Goal: Task Accomplishment & Management: Manage account settings

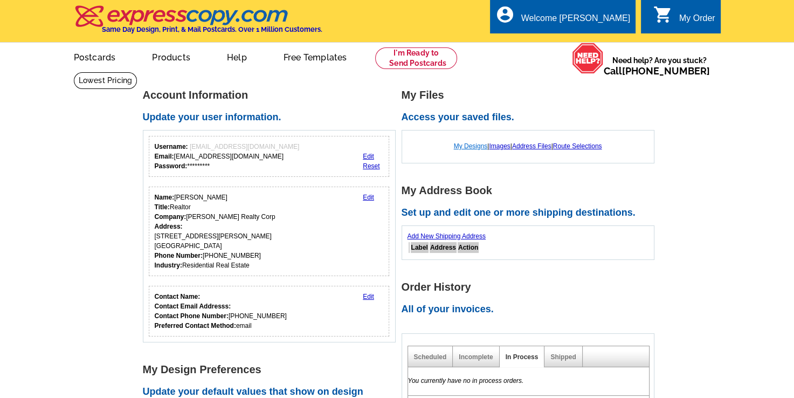
click at [470, 147] on link "My Designs" at bounding box center [471, 146] width 34 height 8
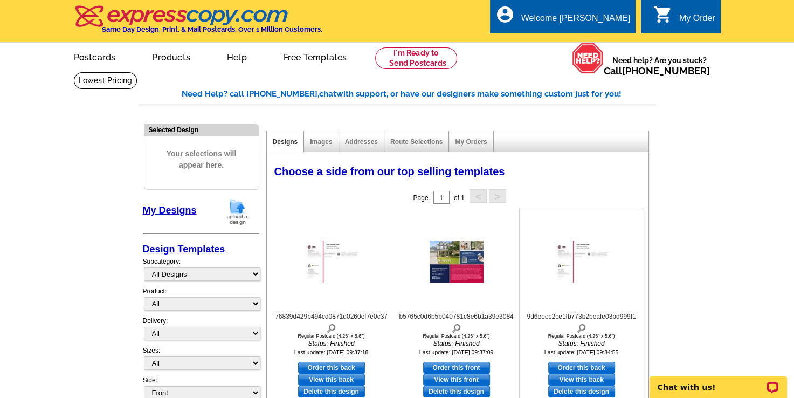
click at [584, 263] on img at bounding box center [581, 261] width 54 height 42
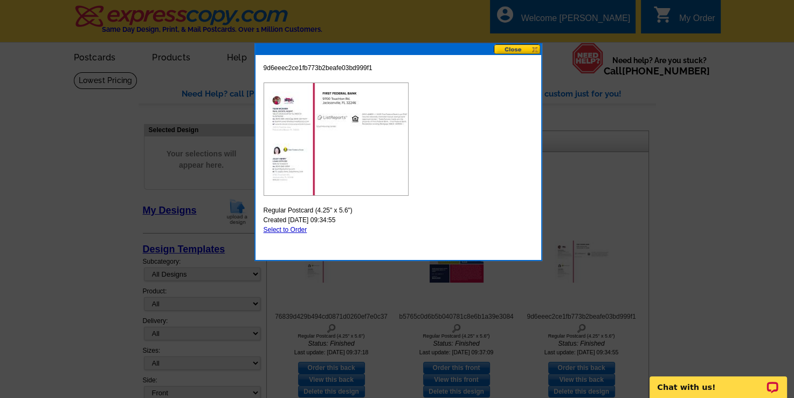
click at [521, 50] on button at bounding box center [516, 49] width 47 height 10
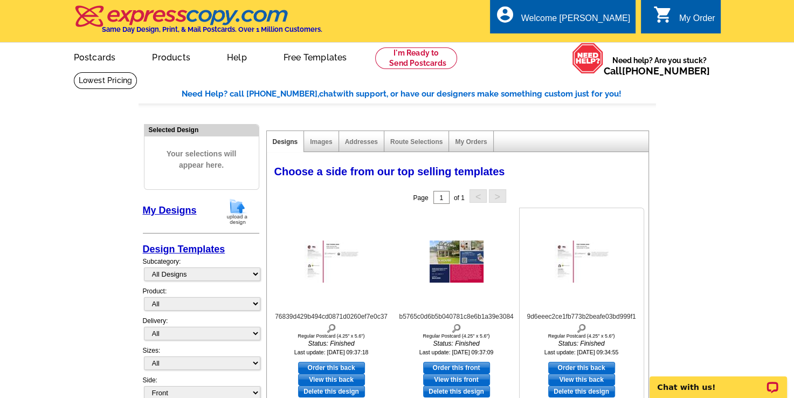
click at [595, 395] on link "Delete this design" at bounding box center [581, 391] width 67 height 12
drag, startPoint x: 797, startPoint y: 393, endPoint x: 733, endPoint y: 162, distance: 240.5
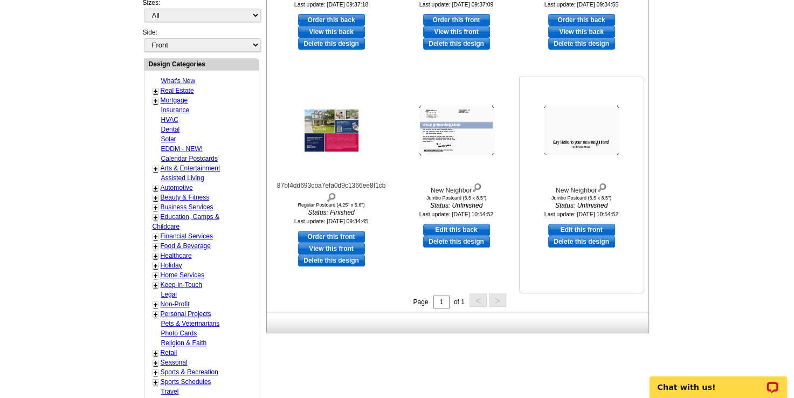
click at [591, 246] on link "Delete this design" at bounding box center [581, 241] width 67 height 12
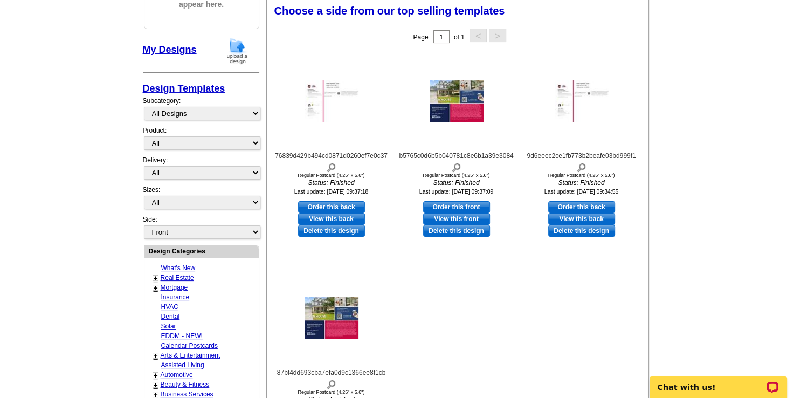
scroll to position [159, 0]
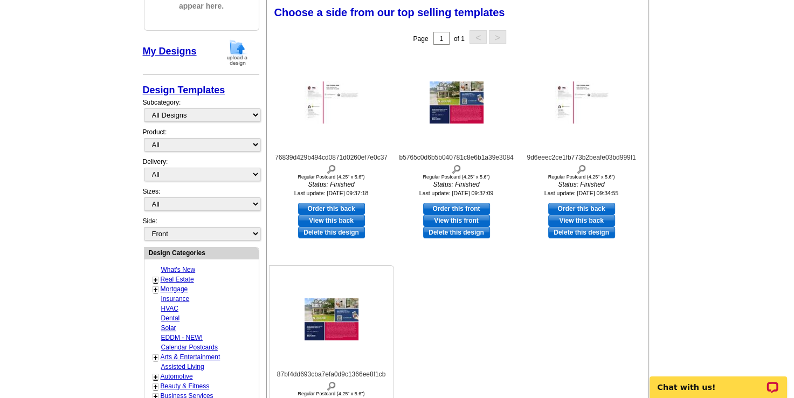
click at [340, 330] on img at bounding box center [331, 319] width 54 height 42
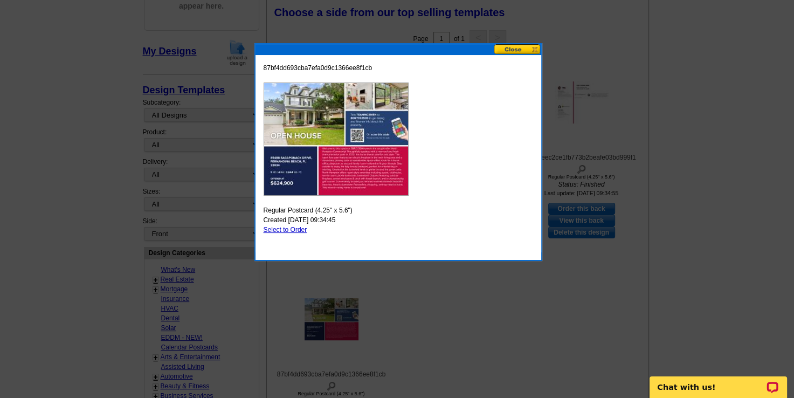
click at [511, 46] on button at bounding box center [516, 49] width 47 height 10
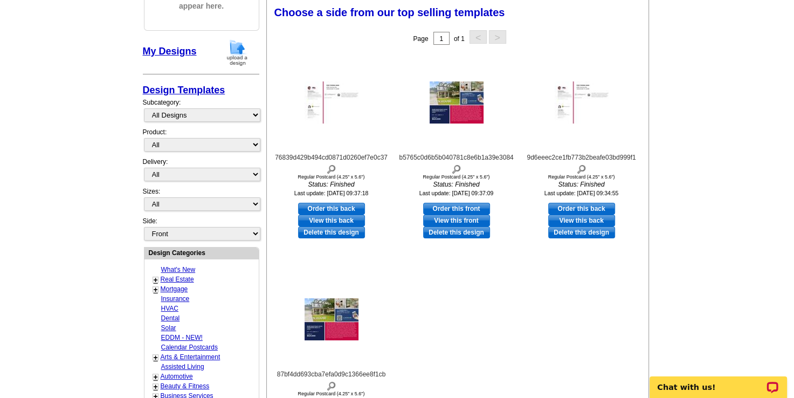
scroll to position [0, 0]
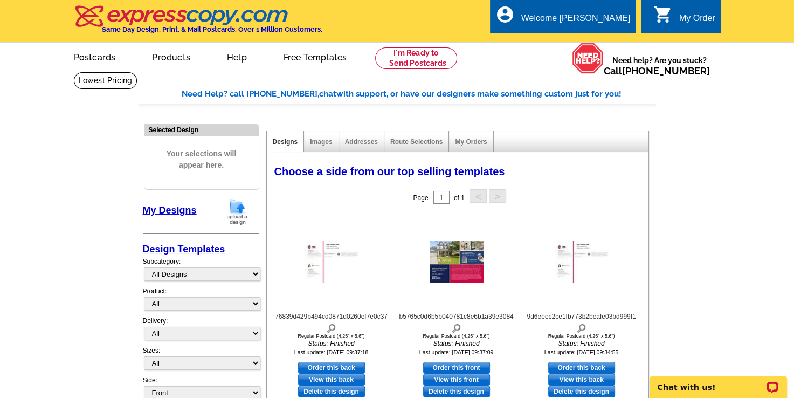
click at [342, 144] on div "Addresses" at bounding box center [361, 141] width 45 height 21
click at [409, 141] on link "Route Selections" at bounding box center [416, 142] width 52 height 8
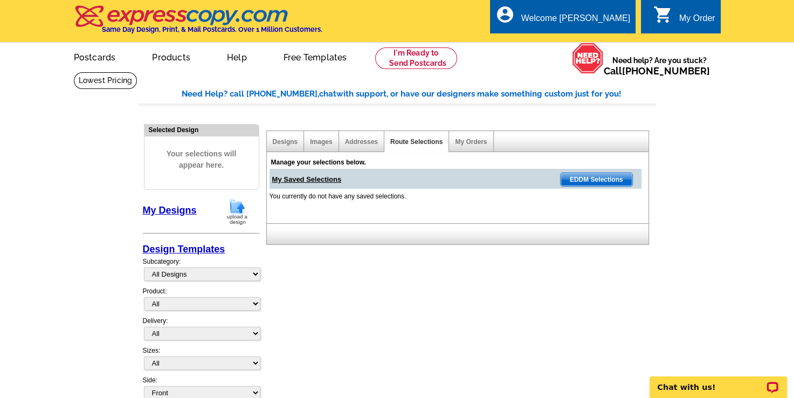
click at [604, 175] on span "EDDM Selections" at bounding box center [596, 179] width 72 height 13
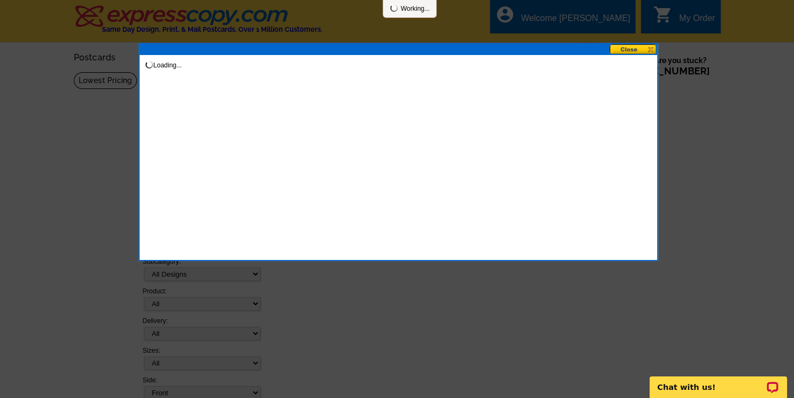
click at [604, 175] on div "Loading..." at bounding box center [397, 152] width 519 height 218
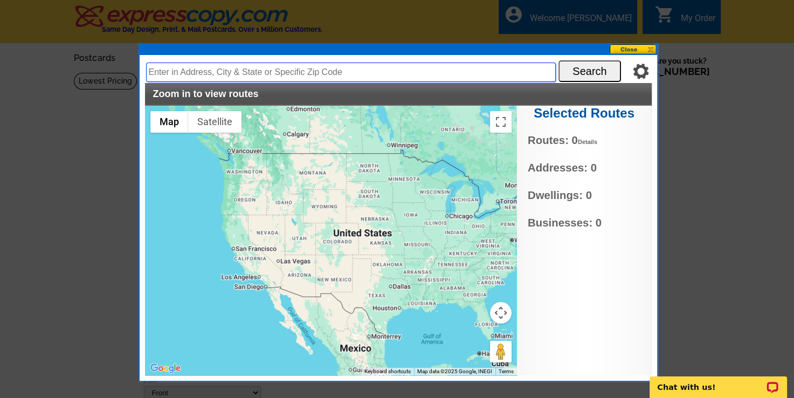
click at [213, 68] on input "text" at bounding box center [350, 71] width 409 height 19
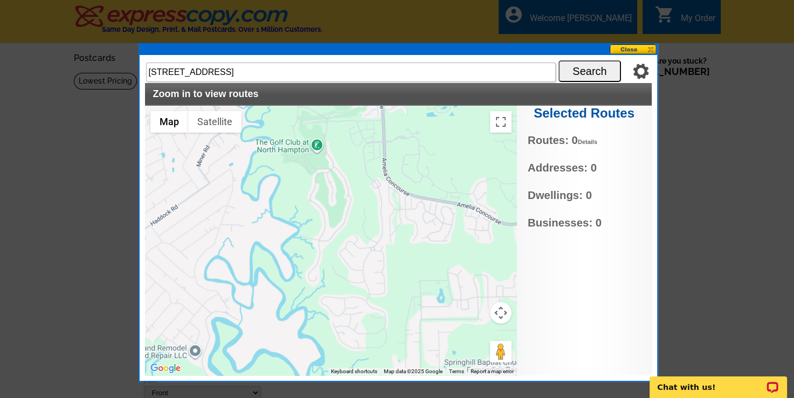
click at [593, 68] on button "Search" at bounding box center [589, 71] width 62 height 22
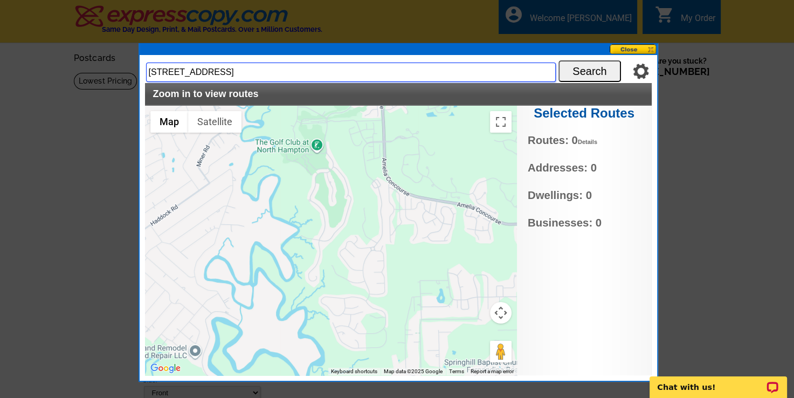
click at [332, 70] on input "[STREET_ADDRESS]" at bounding box center [350, 71] width 409 height 19
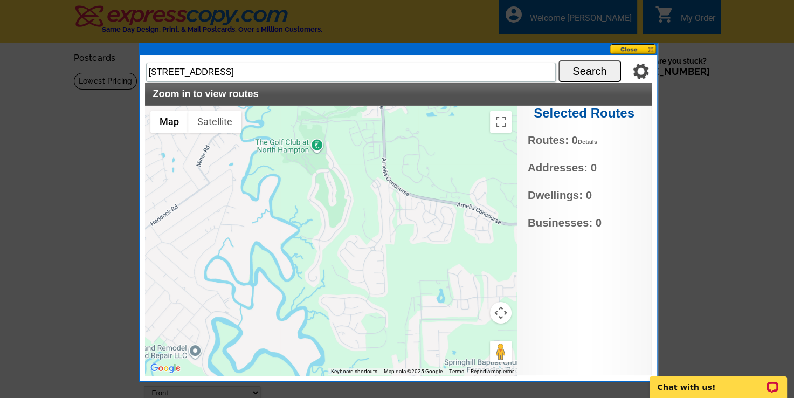
click at [581, 66] on button "Search" at bounding box center [589, 71] width 62 height 22
click at [644, 69] on img at bounding box center [640, 71] width 16 height 16
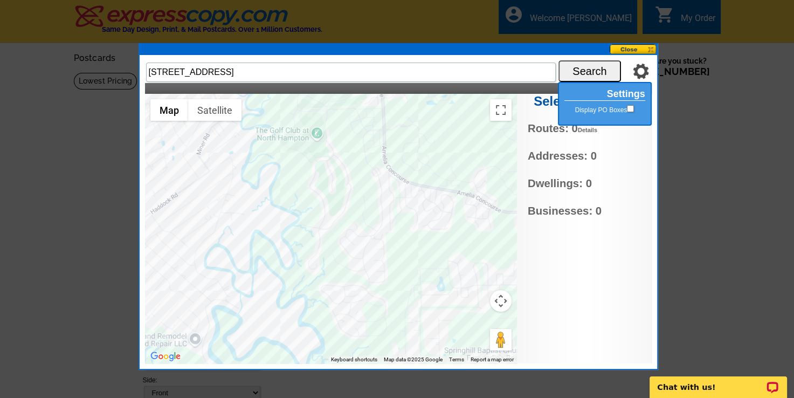
click at [623, 88] on h2 "Settings" at bounding box center [604, 94] width 81 height 12
click at [635, 291] on div "Selected Routes Routes: 0 Details No Current Selections Addresses: 0 Dwellings:…" at bounding box center [584, 228] width 135 height 269
click at [731, 240] on div at bounding box center [397, 199] width 794 height 398
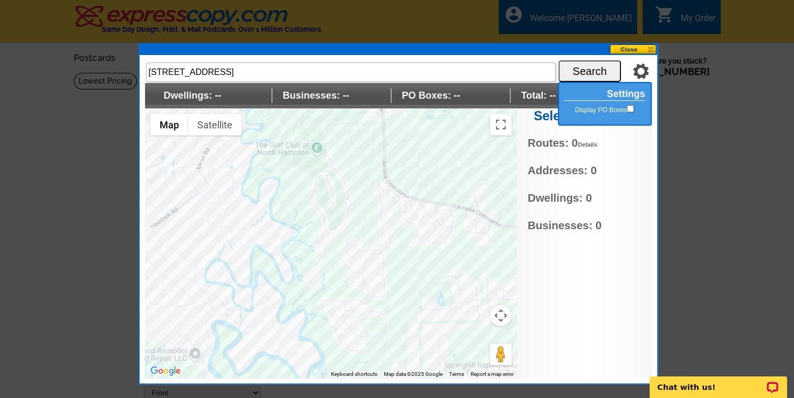
click at [362, 58] on div "Settings Display PO Boxes [STREET_ADDRESS] Search Dwellings: -- Businesses: -- …" at bounding box center [398, 219] width 517 height 328
drag, startPoint x: 362, startPoint y: 58, endPoint x: 189, endPoint y: 70, distance: 173.4
click at [189, 70] on div "Settings Display PO Boxes [STREET_ADDRESS] Search Dwellings: -- Businesses: -- …" at bounding box center [398, 219] width 517 height 328
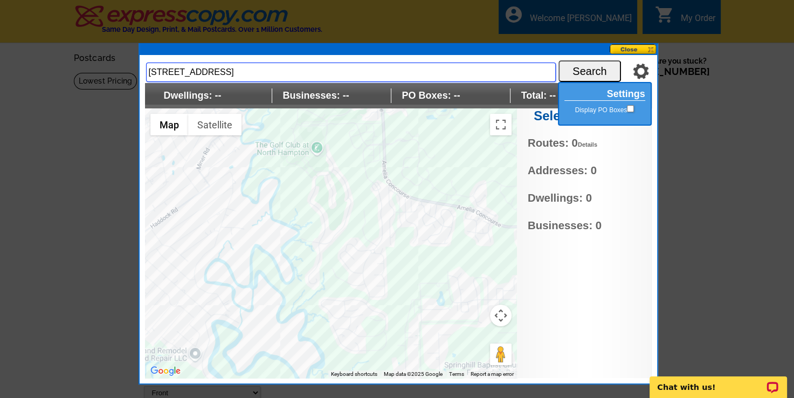
drag, startPoint x: 351, startPoint y: 70, endPoint x: 156, endPoint y: 72, distance: 195.6
click at [156, 72] on input "[STREET_ADDRESS]" at bounding box center [350, 71] width 409 height 19
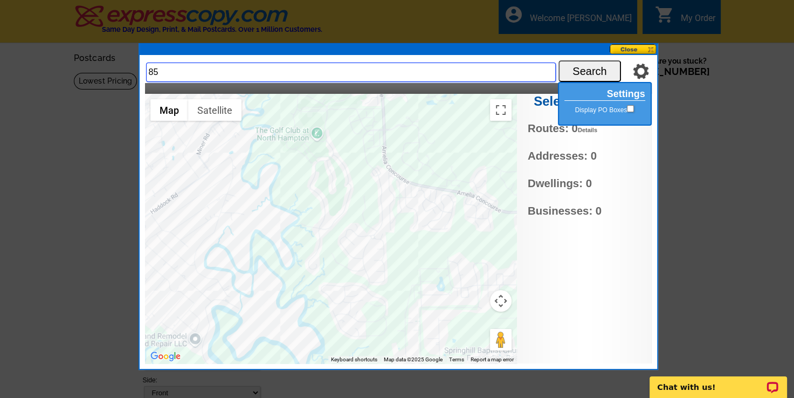
type input "8"
type input "[GEOGRAPHIC_DATA], [GEOGRAPHIC_DATA] fl"
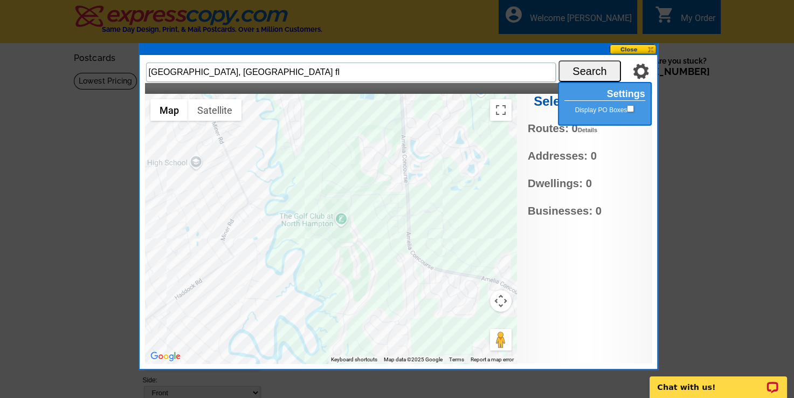
click at [590, 66] on button "Search" at bounding box center [589, 71] width 62 height 22
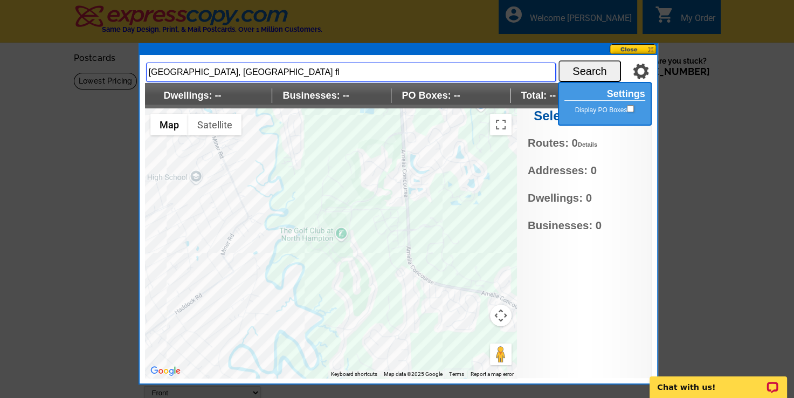
click at [463, 72] on input "[GEOGRAPHIC_DATA], [GEOGRAPHIC_DATA] fl" at bounding box center [350, 71] width 409 height 19
click at [633, 46] on button at bounding box center [632, 49] width 47 height 10
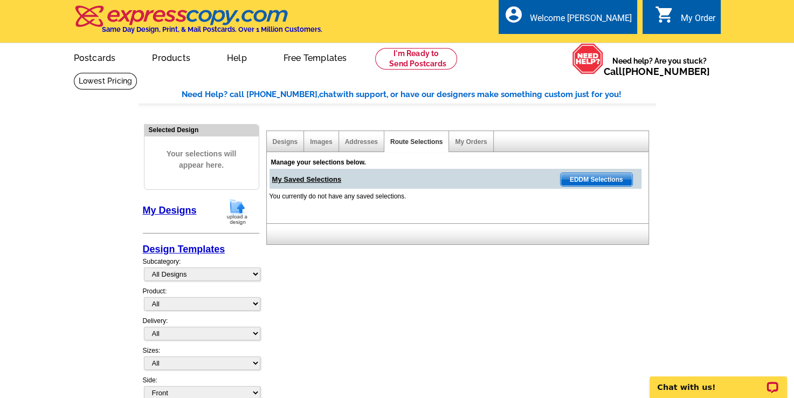
click at [582, 178] on span "EDDM Selections" at bounding box center [596, 179] width 72 height 13
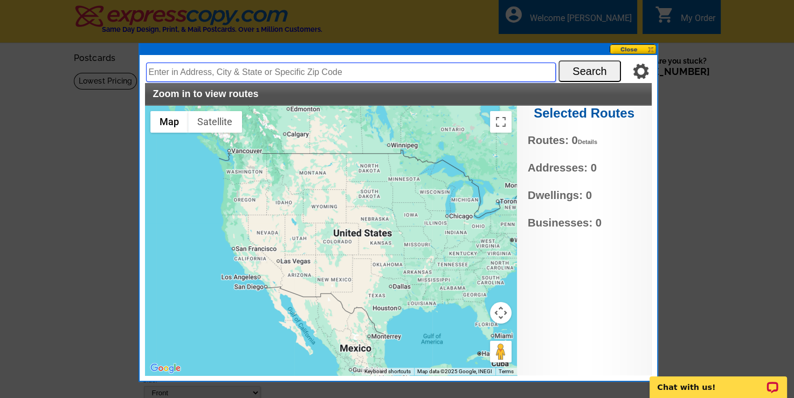
click at [407, 69] on input "text" at bounding box center [350, 71] width 409 height 19
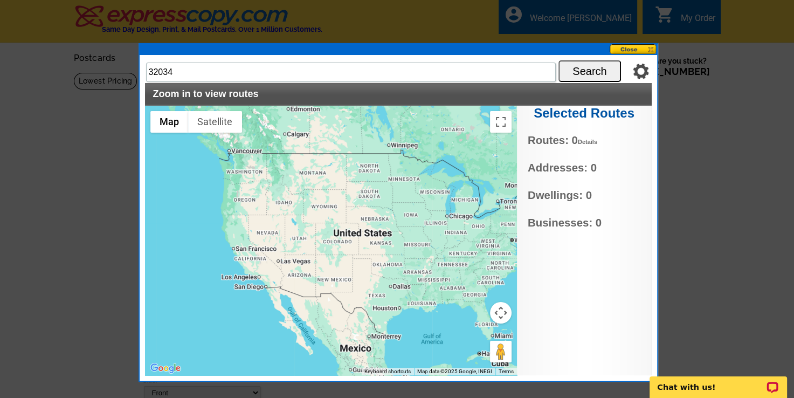
click at [588, 74] on button "Search" at bounding box center [589, 71] width 62 height 22
click at [589, 67] on button "Search" at bounding box center [589, 71] width 62 height 22
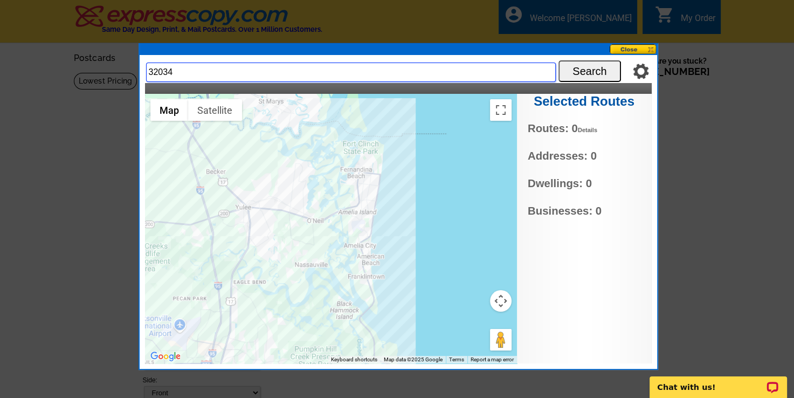
click at [321, 64] on input "32034" at bounding box center [350, 71] width 409 height 19
type input "sagaponack, [GEOGRAPHIC_DATA] fl 32034"
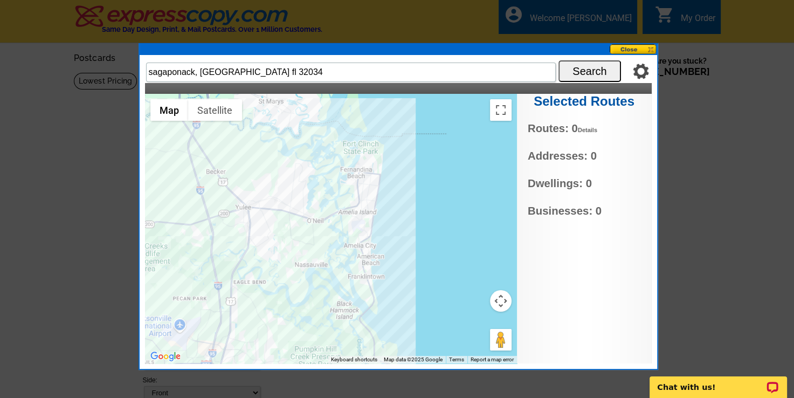
click at [589, 72] on button "Search" at bounding box center [589, 71] width 62 height 22
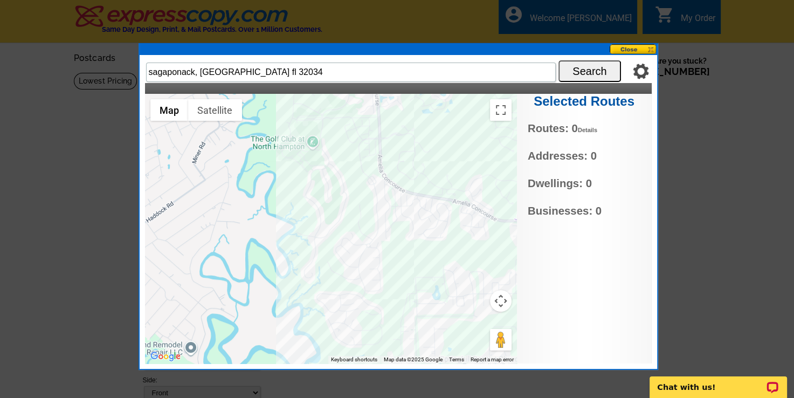
click at [602, 98] on h2 "Selected Routes" at bounding box center [584, 102] width 135 height 16
click at [641, 76] on img at bounding box center [640, 71] width 16 height 16
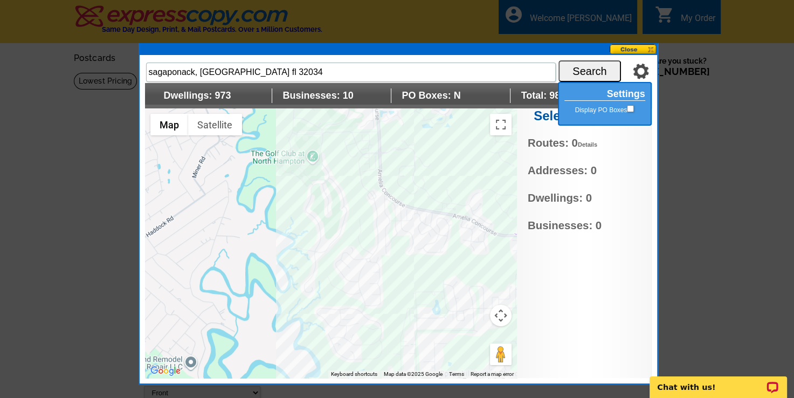
click at [423, 212] on div at bounding box center [331, 242] width 372 height 269
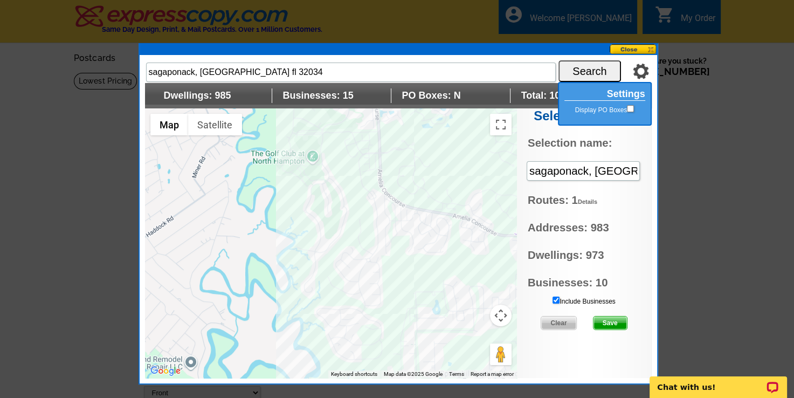
click at [360, 268] on div at bounding box center [331, 242] width 372 height 269
click at [409, 245] on div at bounding box center [331, 242] width 372 height 269
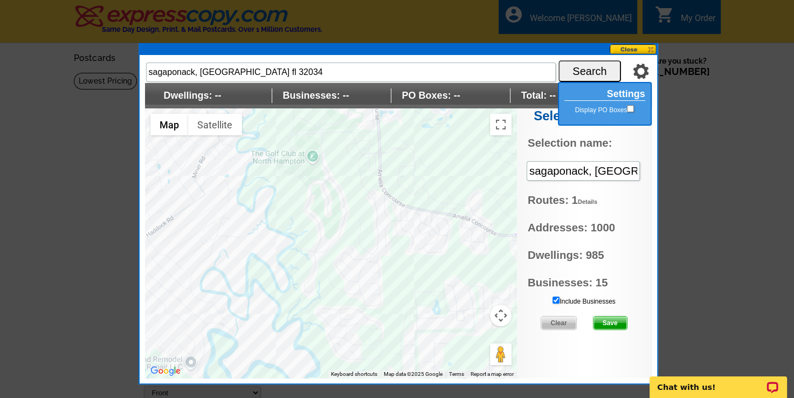
click at [323, 235] on div at bounding box center [331, 242] width 372 height 269
click at [312, 249] on div at bounding box center [331, 242] width 372 height 269
click at [360, 258] on div at bounding box center [331, 242] width 372 height 269
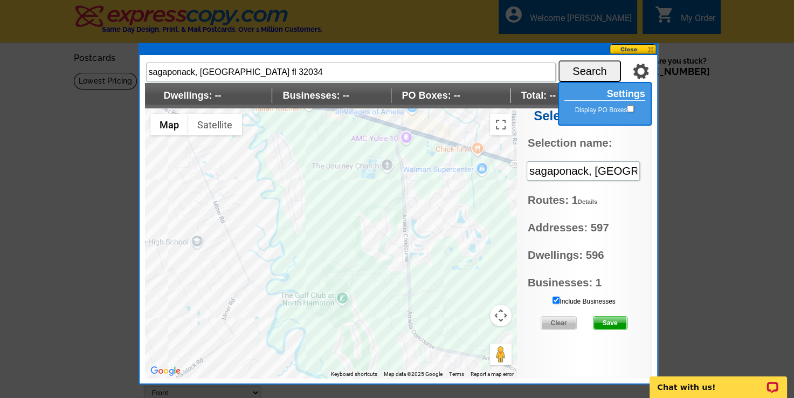
drag, startPoint x: 380, startPoint y: 185, endPoint x: 412, endPoint y: 335, distance: 153.1
click at [412, 335] on div at bounding box center [331, 242] width 372 height 269
click at [437, 236] on div at bounding box center [331, 242] width 372 height 269
click at [436, 233] on div at bounding box center [331, 242] width 372 height 269
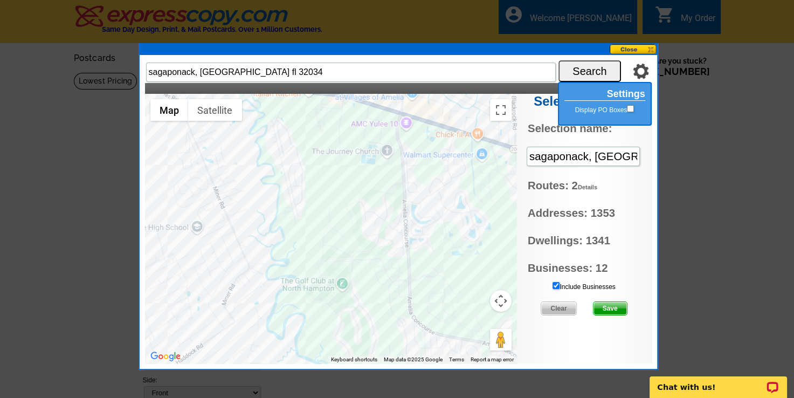
click at [557, 284] on input "Include Businesses" at bounding box center [555, 285] width 7 height 7
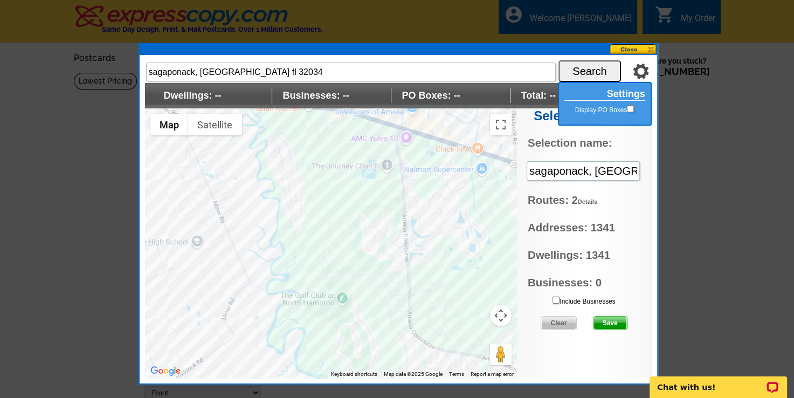
click at [462, 220] on div at bounding box center [331, 242] width 372 height 269
click at [612, 313] on div "Include Businesses Clear Save" at bounding box center [584, 315] width 135 height 39
click at [612, 325] on span "Save" at bounding box center [609, 322] width 33 height 13
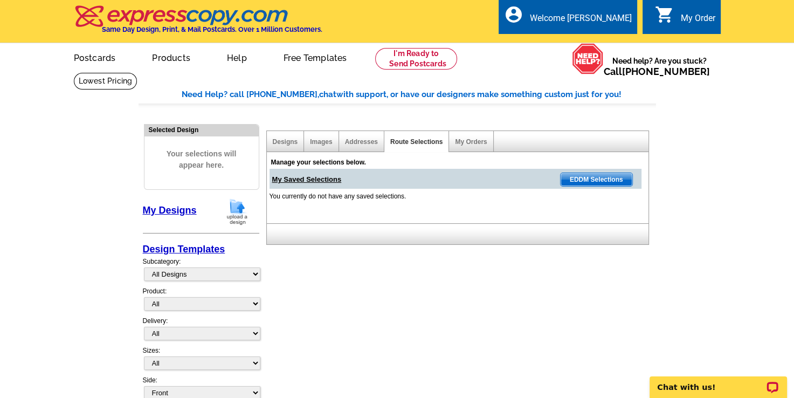
click at [588, 184] on span "EDDM Selections" at bounding box center [596, 179] width 72 height 13
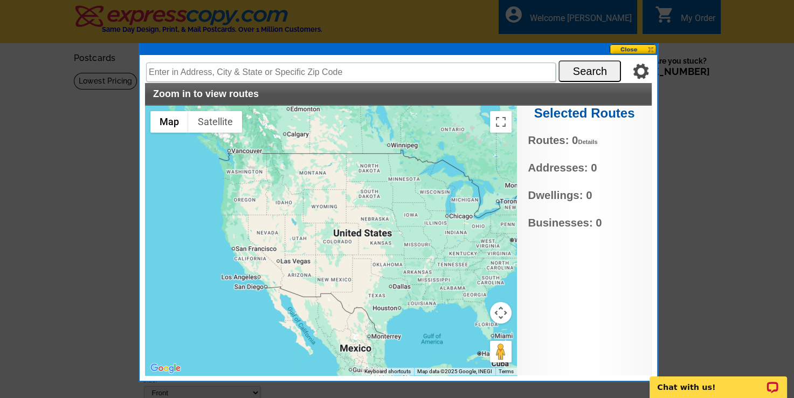
click at [628, 45] on button at bounding box center [632, 49] width 47 height 10
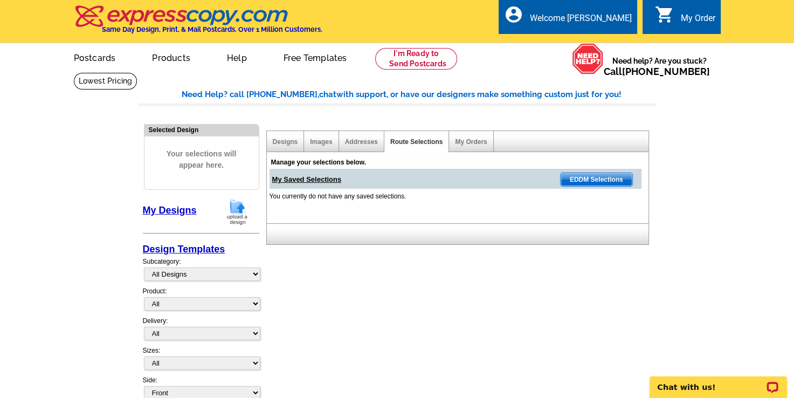
click at [588, 177] on span "EDDM Selections" at bounding box center [596, 179] width 72 height 13
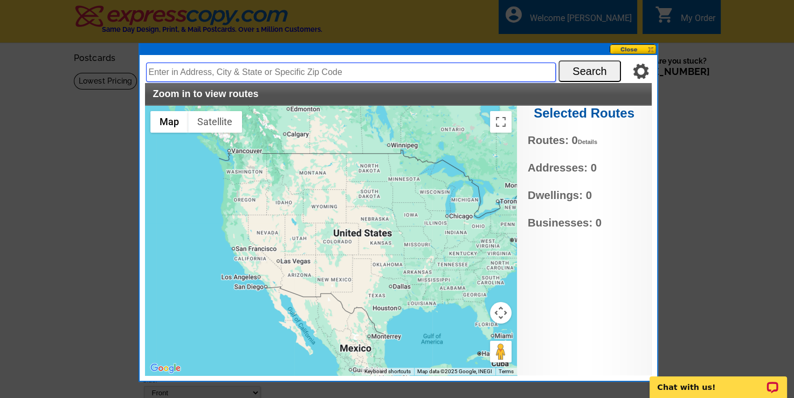
click at [453, 75] on input "text" at bounding box center [350, 71] width 409 height 19
type input "sagaponack, [GEOGRAPHIC_DATA] fl 32034"
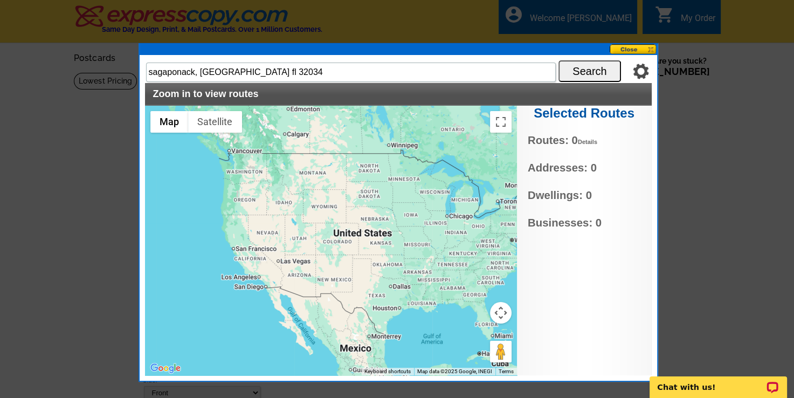
click at [606, 67] on button "Search" at bounding box center [589, 71] width 62 height 22
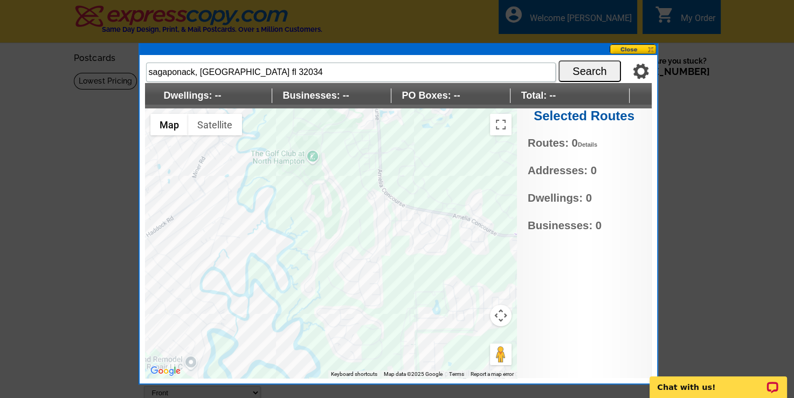
click at [371, 266] on div at bounding box center [331, 242] width 372 height 269
click at [314, 221] on div at bounding box center [331, 242] width 372 height 269
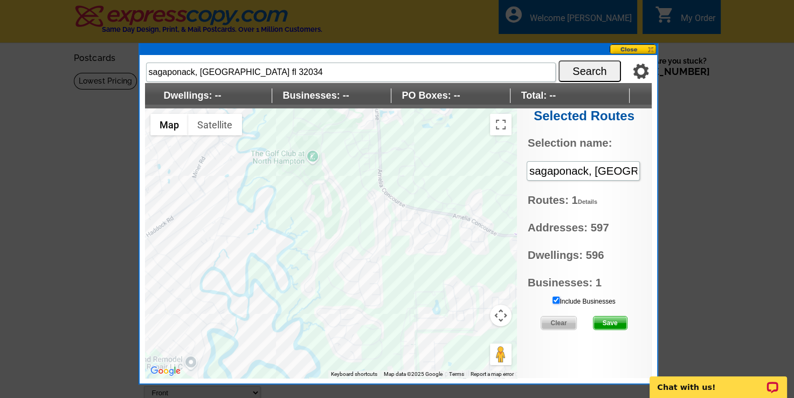
click at [554, 301] on input "Include Businesses" at bounding box center [555, 299] width 7 height 7
click at [609, 323] on span "Save" at bounding box center [609, 322] width 33 height 13
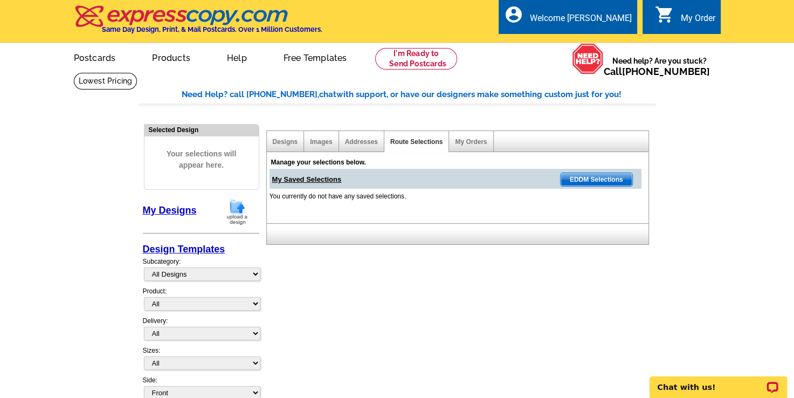
click at [358, 136] on div "Addresses" at bounding box center [361, 141] width 45 height 21
click at [358, 142] on link "Addresses" at bounding box center [361, 142] width 33 height 8
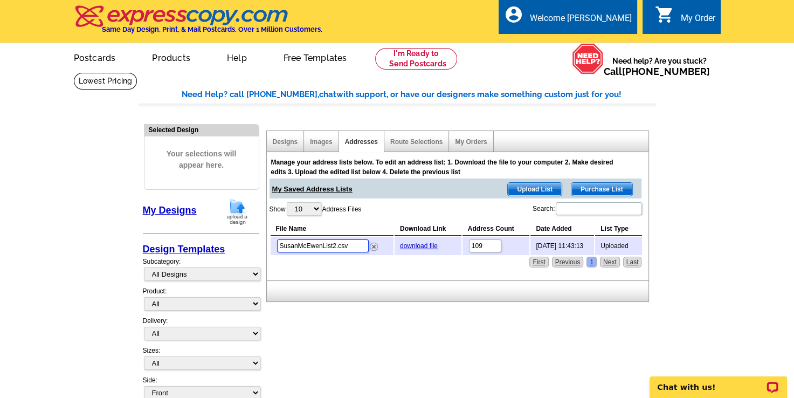
click at [353, 247] on input "SusanMcEwenList2.csv" at bounding box center [323, 245] width 92 height 13
click at [418, 141] on link "Route Selections" at bounding box center [416, 142] width 52 height 8
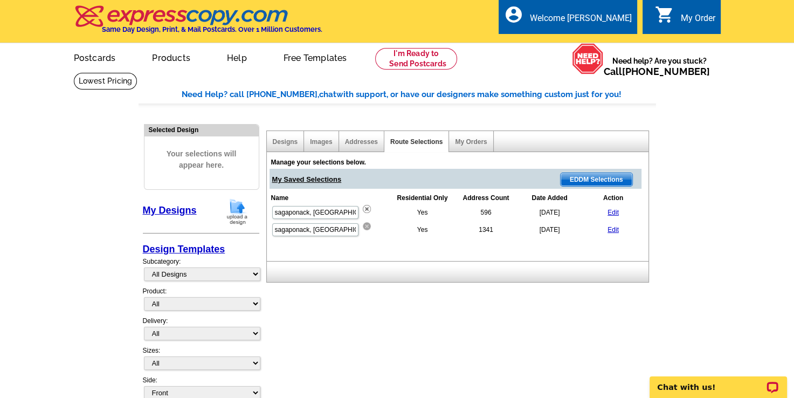
click at [371, 225] on img at bounding box center [367, 226] width 8 height 8
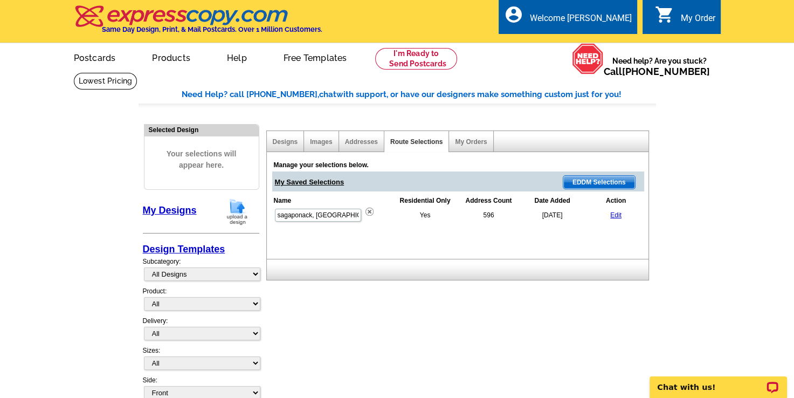
click at [614, 213] on link "Edit" at bounding box center [615, 215] width 11 height 8
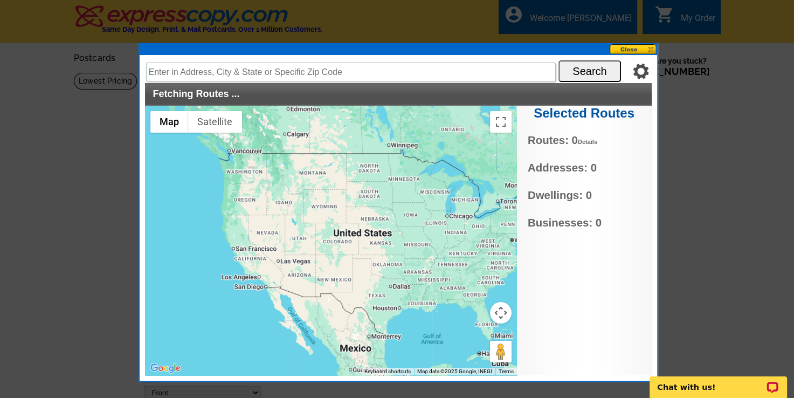
click at [628, 51] on button at bounding box center [632, 49] width 47 height 10
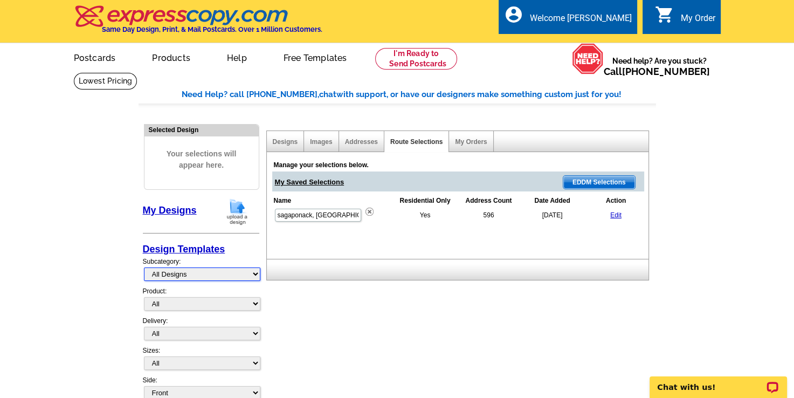
click at [235, 273] on select "All Designs Finished Designs Unfinished Designs" at bounding box center [202, 273] width 116 height 13
select select "unfinished"
click at [144, 267] on select "All Designs Finished Designs Unfinished Designs" at bounding box center [202, 273] width 116 height 13
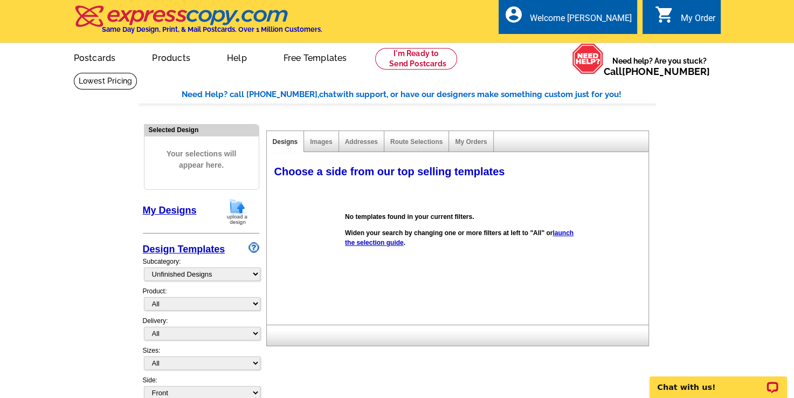
click at [190, 212] on link "My Designs" at bounding box center [170, 210] width 54 height 11
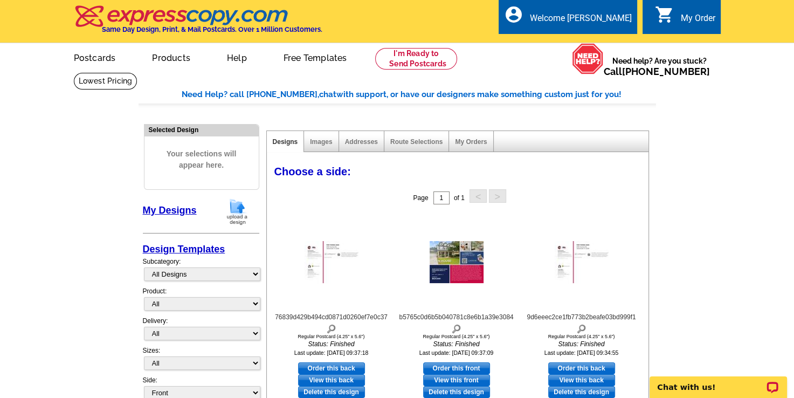
scroll to position [347, 0]
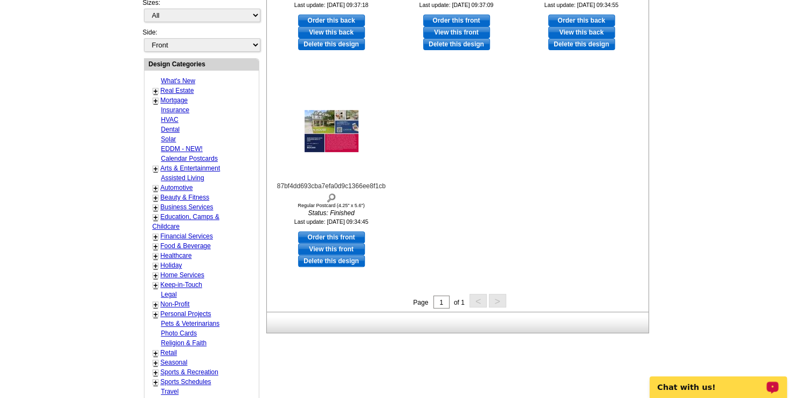
click at [192, 380] on link "Sports Schedules" at bounding box center [186, 382] width 51 height 8
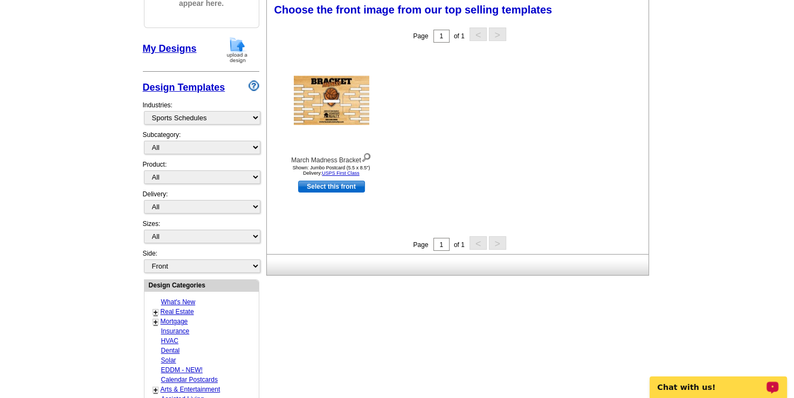
scroll to position [159, 0]
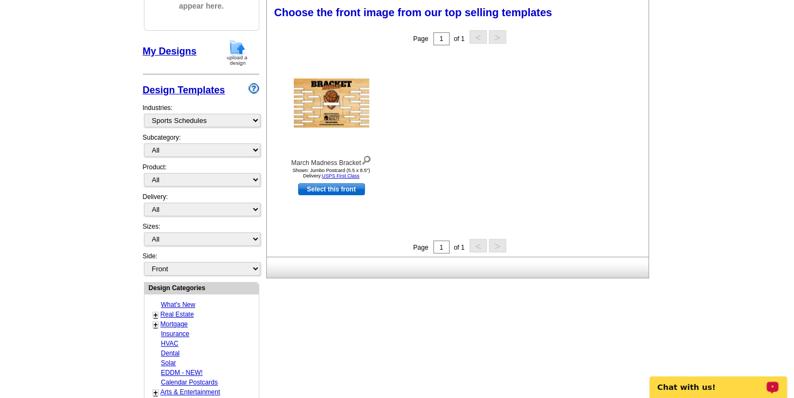
click at [177, 310] on link "Real Estate" at bounding box center [177, 314] width 33 height 8
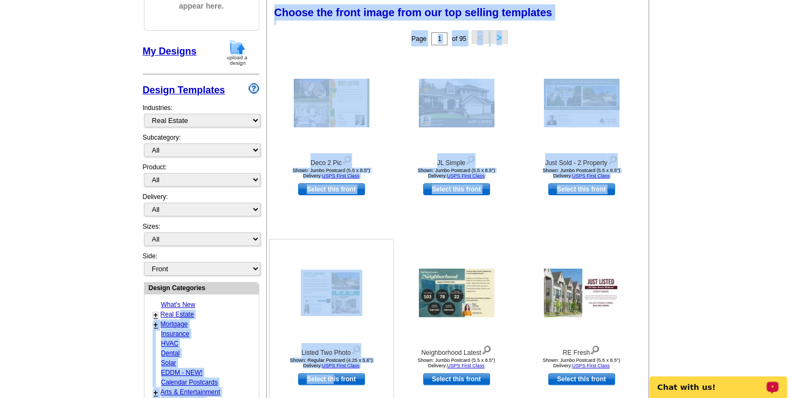
drag, startPoint x: 177, startPoint y: 305, endPoint x: 335, endPoint y: 391, distance: 179.1
click at [335, 391] on div "Need Help? call [PHONE_NUMBER], chat with support, or have our designers make s…" at bounding box center [396, 316] width 517 height 775
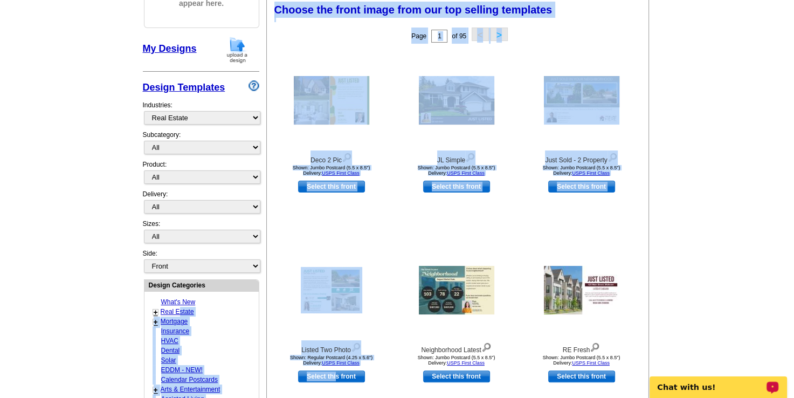
scroll to position [509, 0]
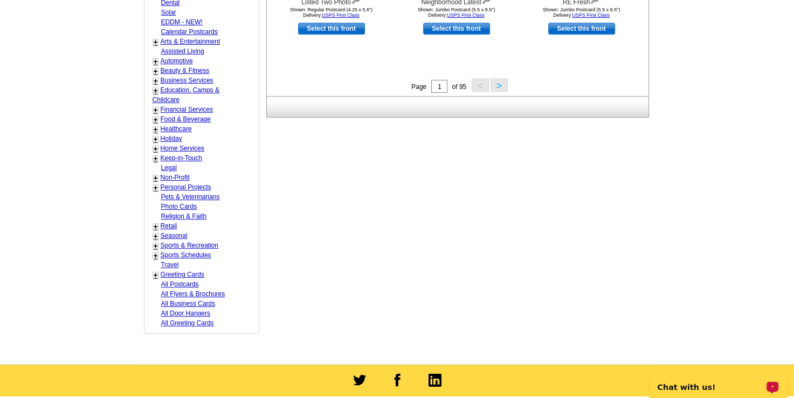
click at [184, 251] on link "Sports Schedules" at bounding box center [186, 255] width 51 height 8
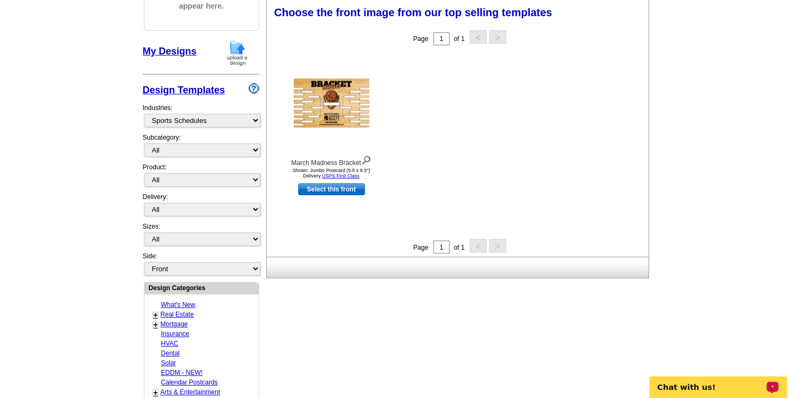
scroll to position [506, 0]
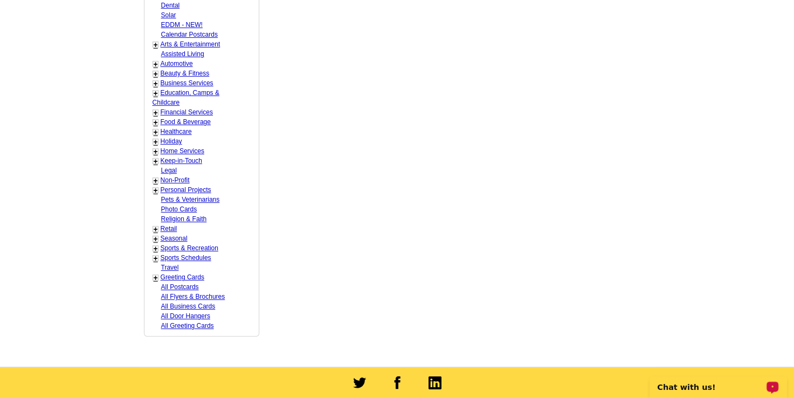
click at [200, 245] on link "Sports & Recreation" at bounding box center [190, 248] width 58 height 8
select select "822"
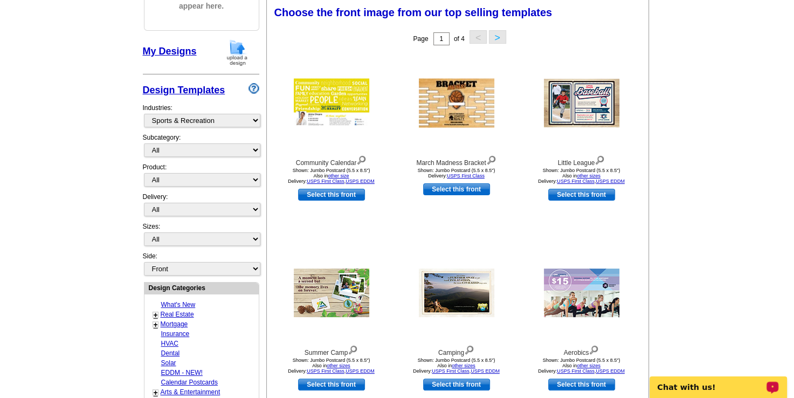
scroll to position [0, 0]
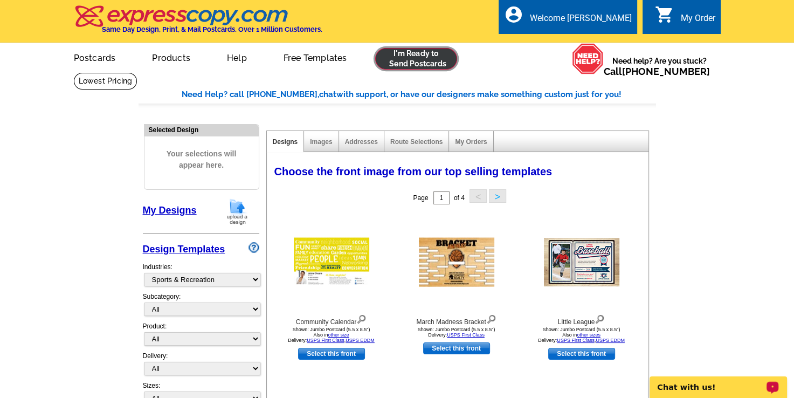
click at [423, 48] on link at bounding box center [416, 59] width 82 height 22
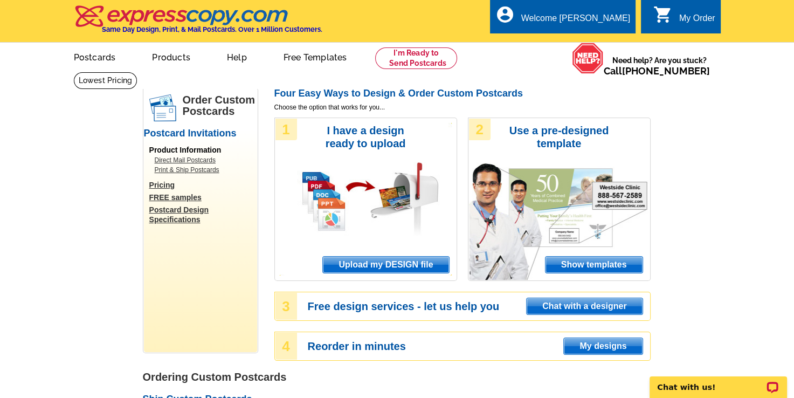
click at [161, 186] on link "Pricing" at bounding box center [203, 185] width 108 height 10
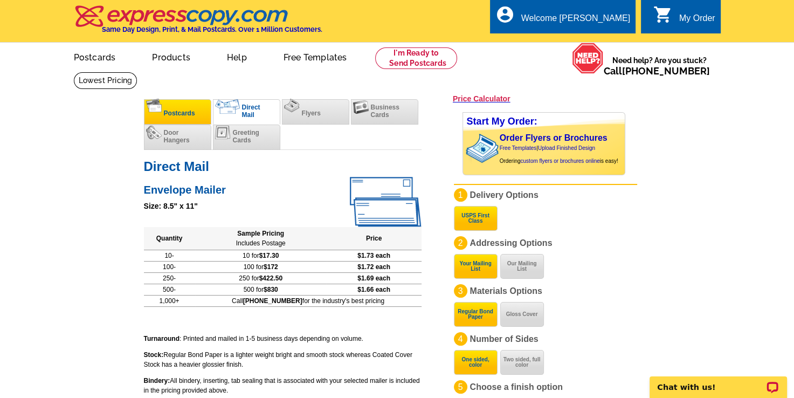
click at [178, 107] on li "Postcards" at bounding box center [177, 111] width 67 height 25
